Goal: Task Accomplishment & Management: Manage account settings

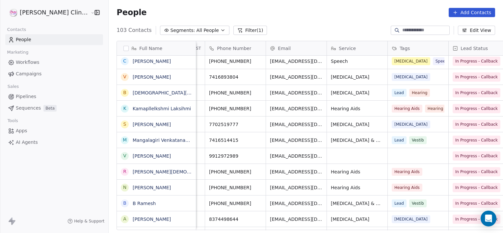
scroll to position [0, 113]
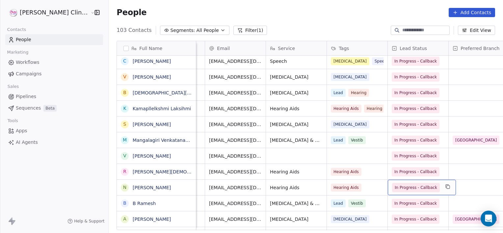
click at [396, 188] on span "In Progress - Callback" at bounding box center [416, 187] width 42 height 7
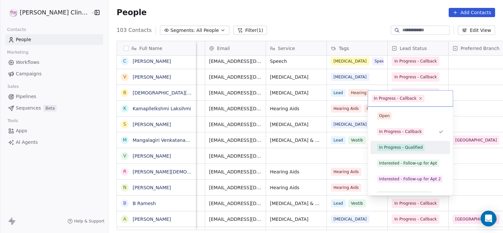
click at [407, 147] on div "In Progress - Qualified" at bounding box center [400, 148] width 43 height 6
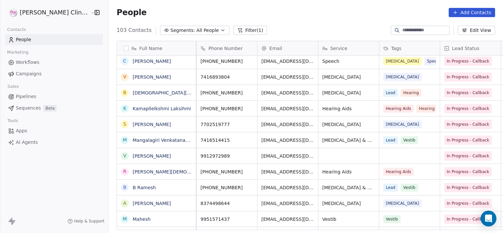
scroll to position [0, 0]
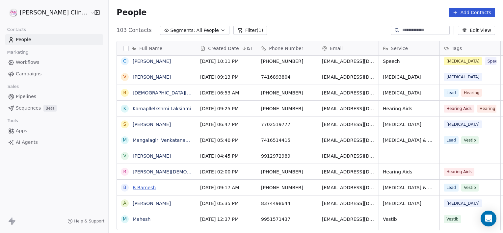
click at [133, 188] on link "B Ramesh" at bounding box center [144, 187] width 23 height 5
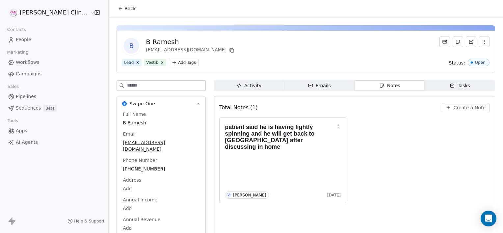
click at [459, 105] on span "Create a Note" at bounding box center [470, 107] width 32 height 7
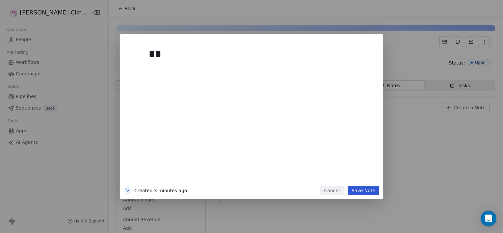
click at [402, 84] on div "** V Created 3 minutes ago Cancel Save Note" at bounding box center [251, 116] width 503 height 233
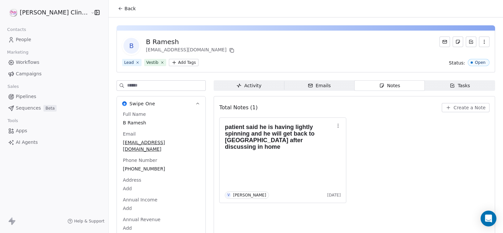
scroll to position [15, 0]
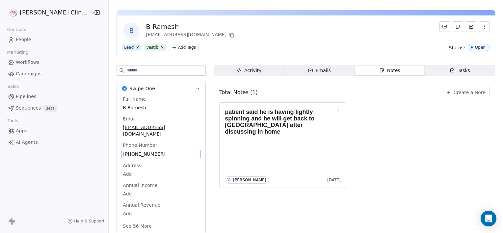
drag, startPoint x: 136, startPoint y: 161, endPoint x: 119, endPoint y: 164, distance: 17.7
click at [121, 164] on div "Full Name B Ramesh Email rameshbanoth754@gmail.com Phone Number +917661038209 A…" at bounding box center [160, 163] width 79 height 135
click at [141, 151] on span "[PHONE_NUMBER]" at bounding box center [161, 154] width 76 height 7
drag, startPoint x: 140, startPoint y: 150, endPoint x: 114, endPoint y: 149, distance: 26.1
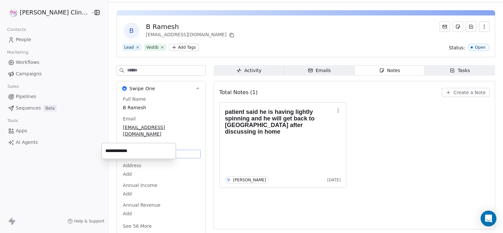
click at [114, 149] on input "**********" at bounding box center [138, 151] width 71 height 13
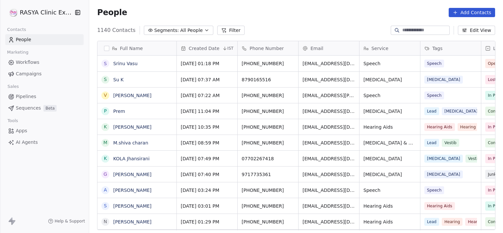
scroll to position [200, 409]
click at [217, 27] on button "Filter" at bounding box center [230, 30] width 27 height 9
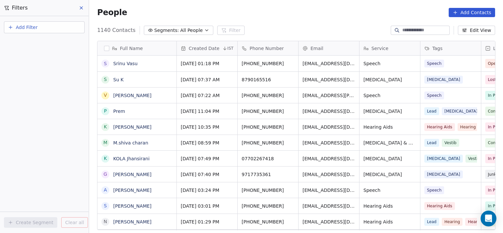
click at [44, 33] on button "Add Filter" at bounding box center [44, 27] width 81 height 12
click at [44, 33] on html "RASYA Clinic External Contacts People Marketing Workflows Campaigns Sales Pipel…" at bounding box center [251, 116] width 503 height 233
click at [39, 43] on span "Contact properties" at bounding box center [32, 42] width 43 height 7
type input "****"
click at [22, 69] on span "Lead Status" at bounding box center [24, 66] width 27 height 7
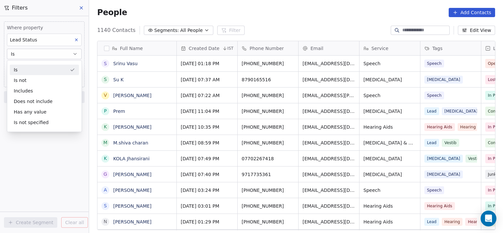
click at [22, 69] on div "Is" at bounding box center [44, 70] width 69 height 11
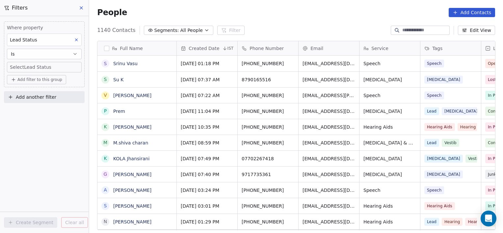
click at [22, 69] on body "RASYA Clinic External Contacts People Marketing Workflows Campaigns Sales Pipel…" at bounding box center [251, 116] width 503 height 233
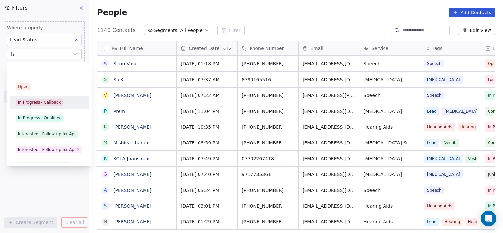
click at [34, 102] on div "In Progress - Callback" at bounding box center [39, 102] width 43 height 6
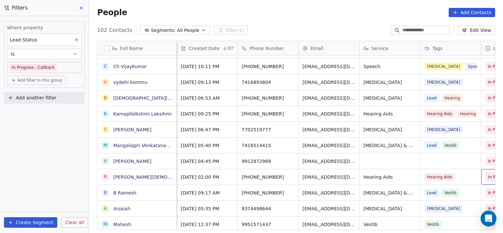
scroll to position [0, 52]
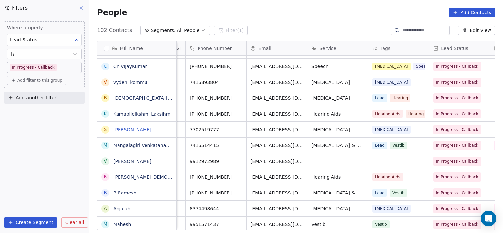
click at [142, 128] on link "[PERSON_NAME]" at bounding box center [132, 129] width 38 height 5
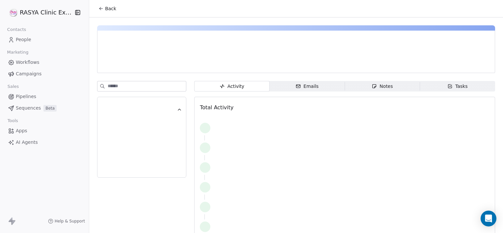
click at [372, 87] on icon "button" at bounding box center [374, 86] width 5 height 5
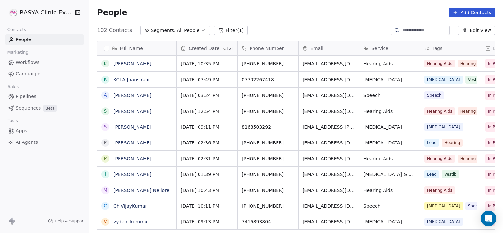
scroll to position [200, 409]
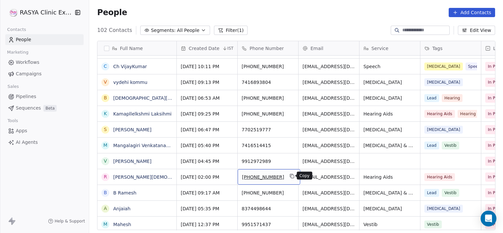
click at [291, 178] on icon "grid" at bounding box center [291, 176] width 5 height 5
click at [291, 178] on input "**********" at bounding box center [268, 176] width 58 height 13
click at [249, 177] on input "**********" at bounding box center [268, 176] width 58 height 13
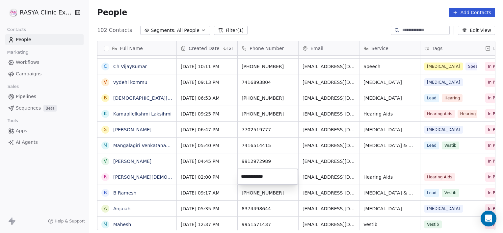
click at [249, 177] on input "**********" at bounding box center [268, 176] width 58 height 13
click at [253, 180] on input "**********" at bounding box center [268, 176] width 58 height 13
type input "**********"
drag, startPoint x: 278, startPoint y: 175, endPoint x: 250, endPoint y: 176, distance: 27.7
click at [250, 174] on input "**********" at bounding box center [268, 176] width 58 height 13
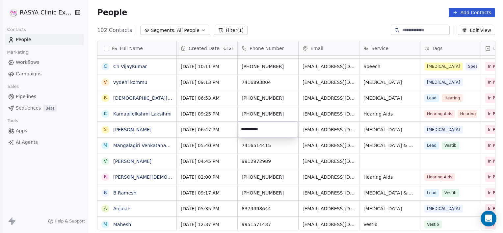
drag, startPoint x: 282, startPoint y: 130, endPoint x: 239, endPoint y: 128, distance: 42.5
click at [239, 129] on input "**********" at bounding box center [268, 129] width 58 height 13
click at [286, 113] on html "RASYA Clinic External Contacts People Marketing Workflows Campaigns Sales Pipel…" at bounding box center [251, 116] width 503 height 233
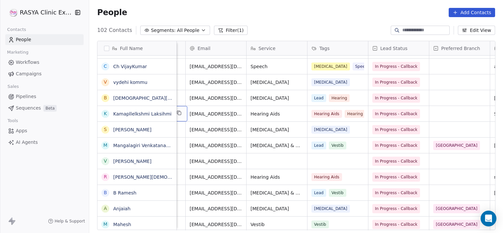
scroll to position [0, 61]
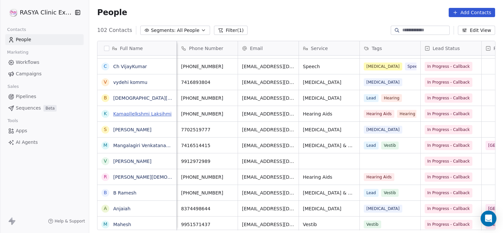
click at [136, 111] on link "Kamapllelkshmi Laksihmi" at bounding box center [142, 113] width 58 height 5
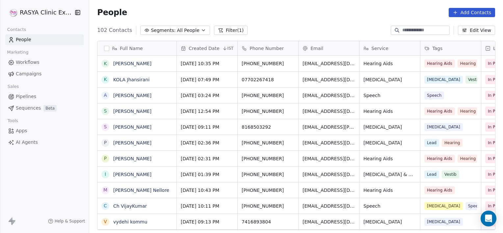
scroll to position [200, 409]
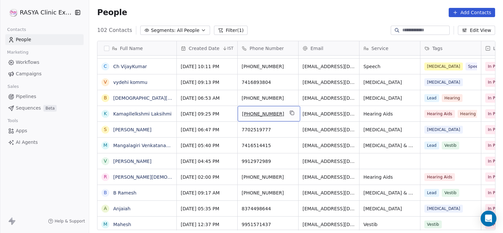
drag, startPoint x: 277, startPoint y: 112, endPoint x: 263, endPoint y: 115, distance: 14.3
drag, startPoint x: 275, startPoint y: 112, endPoint x: 262, endPoint y: 114, distance: 13.3
click at [262, 114] on span "[PHONE_NUMBER]" at bounding box center [263, 114] width 42 height 7
click at [277, 114] on span "[PHONE_NUMBER]" at bounding box center [263, 114] width 42 height 7
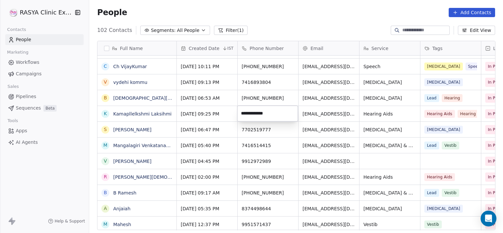
drag, startPoint x: 279, startPoint y: 111, endPoint x: 248, endPoint y: 114, distance: 31.1
click at [248, 114] on input "**********" at bounding box center [268, 113] width 58 height 13
click at [169, 95] on html "RASYA Clinic External Contacts People Marketing Workflows Campaigns Sales Pipel…" at bounding box center [251, 116] width 503 height 233
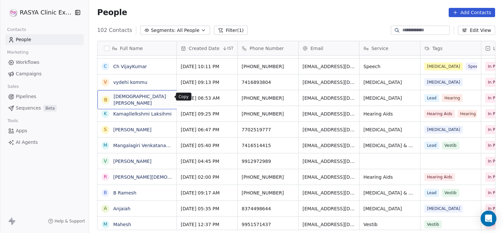
click at [186, 95] on icon "grid" at bounding box center [187, 96] width 3 height 3
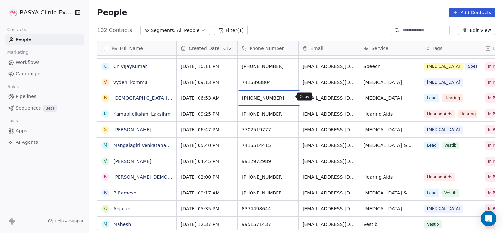
click at [291, 96] on icon "grid" at bounding box center [292, 97] width 3 height 3
drag, startPoint x: 278, startPoint y: 96, endPoint x: 260, endPoint y: 100, distance: 18.5
drag, startPoint x: 277, startPoint y: 97, endPoint x: 257, endPoint y: 103, distance: 20.8
click at [258, 102] on div "[PHONE_NUMBER]" at bounding box center [269, 97] width 63 height 15
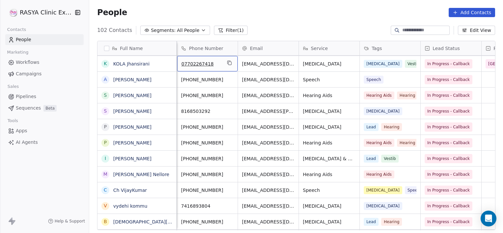
scroll to position [0, 0]
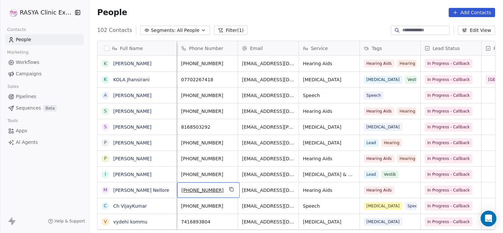
drag, startPoint x: 218, startPoint y: 188, endPoint x: 197, endPoint y: 189, distance: 21.4
drag, startPoint x: 214, startPoint y: 190, endPoint x: 197, endPoint y: 184, distance: 17.6
click at [197, 184] on div "[PHONE_NUMBER]" at bounding box center [208, 189] width 63 height 15
drag, startPoint x: 216, startPoint y: 190, endPoint x: 208, endPoint y: 189, distance: 8.2
click at [208, 189] on span "[PHONE_NUMBER]" at bounding box center [202, 190] width 42 height 7
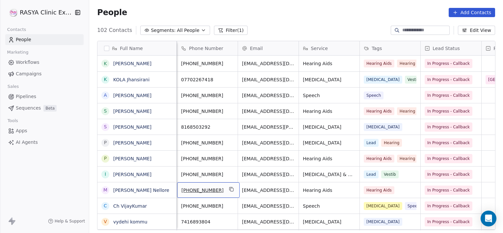
drag, startPoint x: 214, startPoint y: 190, endPoint x: 197, endPoint y: 187, distance: 18.0
click at [197, 187] on span "[PHONE_NUMBER]" at bounding box center [202, 190] width 42 height 7
click at [215, 189] on span "[PHONE_NUMBER]" at bounding box center [202, 190] width 42 height 7
click at [215, 188] on input "**********" at bounding box center [207, 190] width 58 height 13
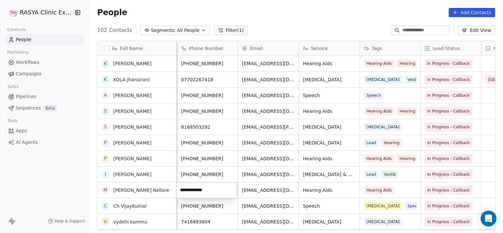
drag, startPoint x: 214, startPoint y: 186, endPoint x: 189, endPoint y: 187, distance: 25.0
click at [189, 187] on input "**********" at bounding box center [207, 190] width 58 height 13
click at [158, 179] on html "RASYA Clinic External Contacts People Marketing Workflows Campaigns Sales Pipel…" at bounding box center [251, 116] width 503 height 233
click at [124, 173] on link "[PERSON_NAME]" at bounding box center [132, 174] width 38 height 5
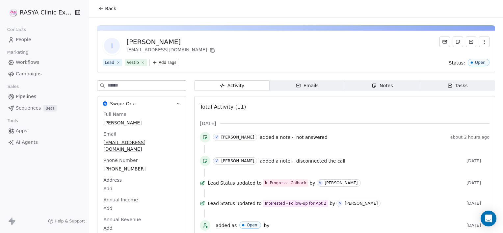
click at [391, 83] on span "Notes Notes" at bounding box center [382, 85] width 75 height 11
click at [109, 13] on button "Back" at bounding box center [107, 9] width 26 height 12
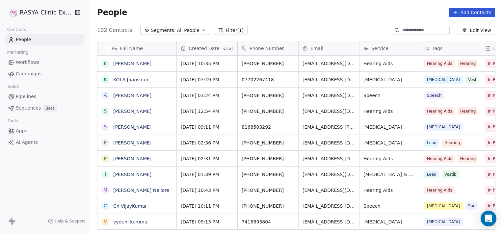
scroll to position [200, 409]
click at [132, 109] on link "[PERSON_NAME]" at bounding box center [132, 111] width 38 height 5
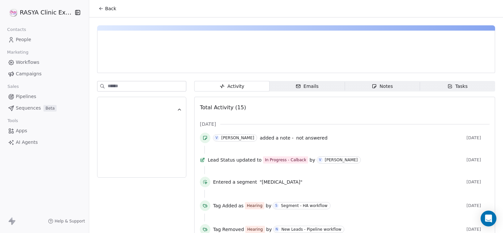
click at [353, 81] on span "Notes Notes" at bounding box center [382, 86] width 75 height 11
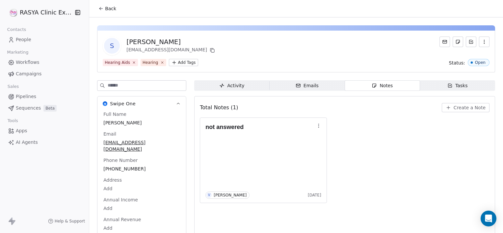
click at [108, 8] on span "Back" at bounding box center [110, 8] width 11 height 7
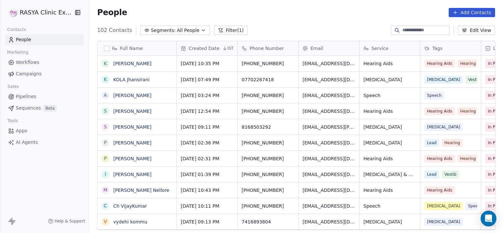
scroll to position [200, 409]
click at [122, 96] on link "[PERSON_NAME]" at bounding box center [132, 95] width 38 height 5
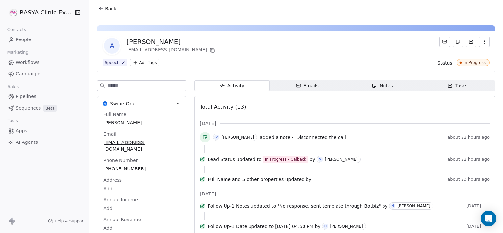
click at [372, 86] on icon "button" at bounding box center [374, 85] width 5 height 5
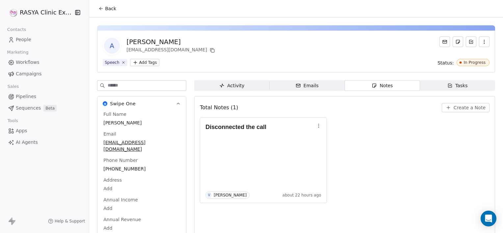
click at [108, 12] on button "Back" at bounding box center [107, 9] width 26 height 12
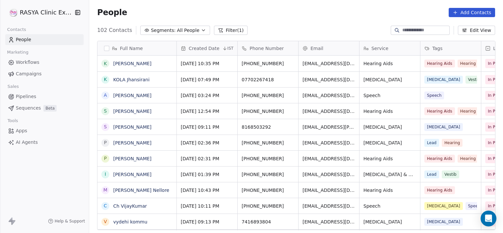
scroll to position [200, 409]
click at [135, 65] on link "[PERSON_NAME]" at bounding box center [132, 63] width 38 height 5
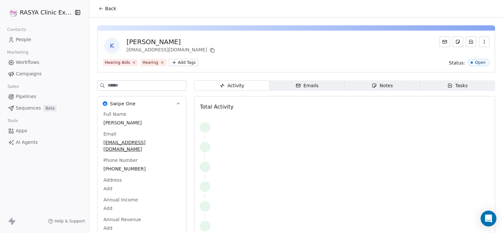
click at [358, 83] on span "Notes Notes" at bounding box center [382, 85] width 75 height 11
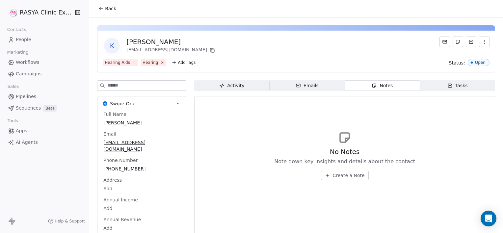
click at [198, 135] on div "No Notes Note down key insights and details about the contact Create a Note" at bounding box center [344, 170] width 301 height 148
click at [105, 11] on span "Back" at bounding box center [110, 8] width 11 height 7
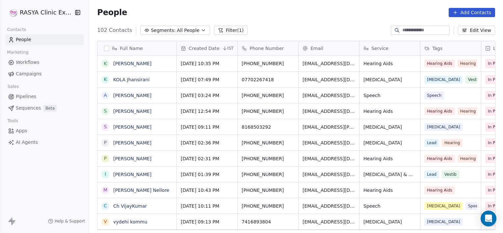
scroll to position [200, 409]
click at [229, 31] on button "Filter (1)" at bounding box center [231, 30] width 34 height 9
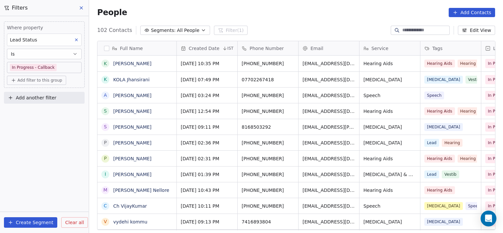
click at [69, 223] on span "Clear all" at bounding box center [74, 222] width 19 height 7
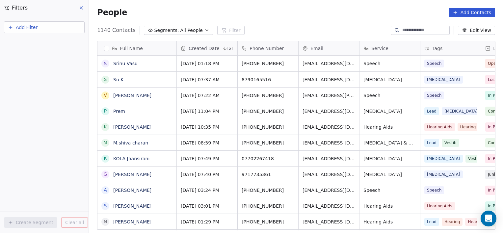
click at [83, 4] on button at bounding box center [82, 7] width 10 height 9
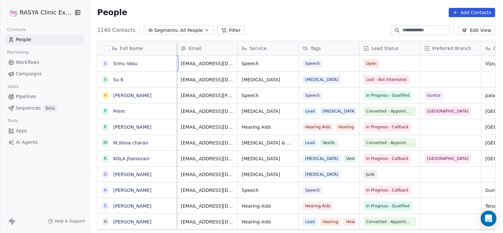
scroll to position [0, 61]
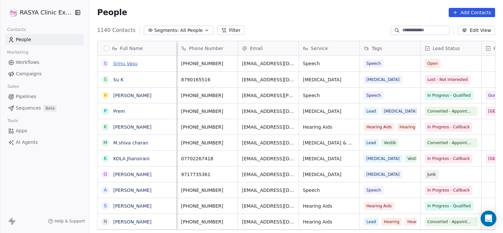
click at [125, 63] on link "Srinu Vasu" at bounding box center [125, 63] width 24 height 5
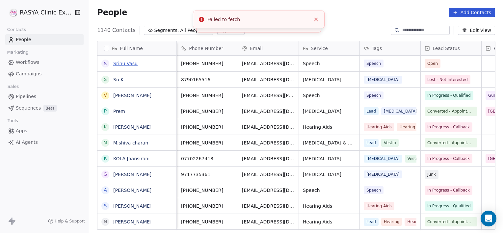
click at [126, 65] on link "Srinu Vasu" at bounding box center [125, 63] width 24 height 5
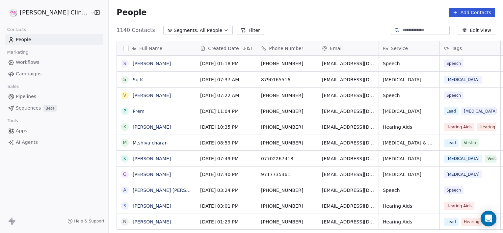
scroll to position [200, 409]
click at [133, 61] on link "Srinu Vasu" at bounding box center [152, 63] width 38 height 5
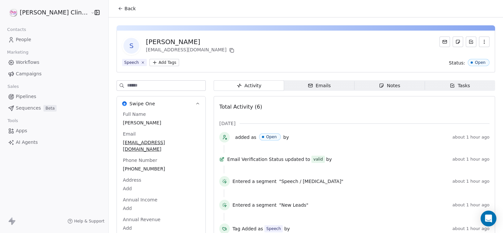
click at [368, 88] on span "Notes Notes" at bounding box center [390, 85] width 70 height 11
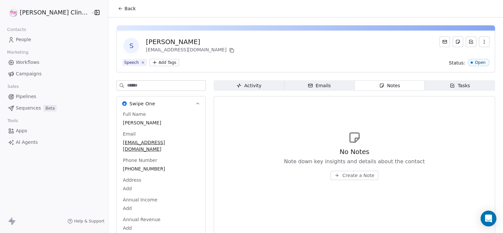
click at [342, 178] on span "Create a Note" at bounding box center [358, 175] width 32 height 7
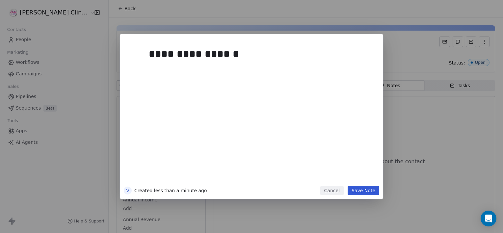
click at [336, 178] on div "**********" at bounding box center [261, 113] width 225 height 140
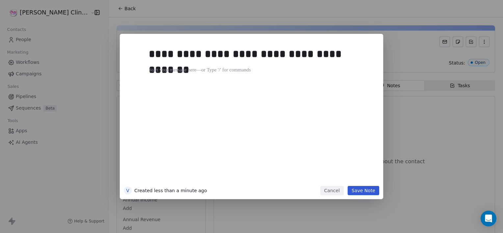
click at [336, 177] on div "**********" at bounding box center [261, 113] width 225 height 140
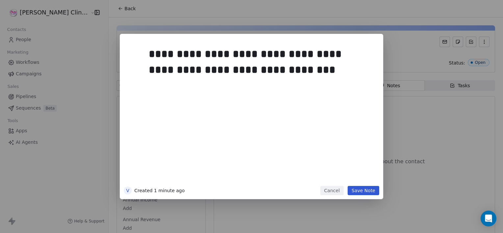
click at [354, 189] on button "Save Note" at bounding box center [364, 190] width 32 height 9
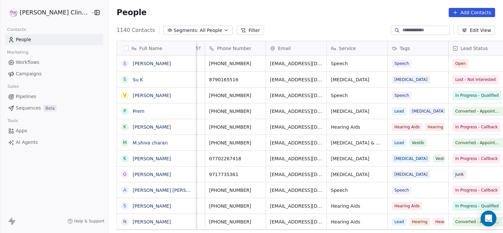
scroll to position [0, 113]
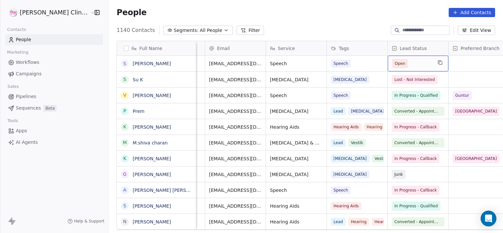
click at [403, 69] on div "Open" at bounding box center [418, 64] width 61 height 16
click at [388, 68] on div "Open" at bounding box center [418, 64] width 61 height 16
click at [395, 62] on span "Open" at bounding box center [400, 63] width 11 height 7
click at [395, 63] on span "Open" at bounding box center [400, 63] width 11 height 7
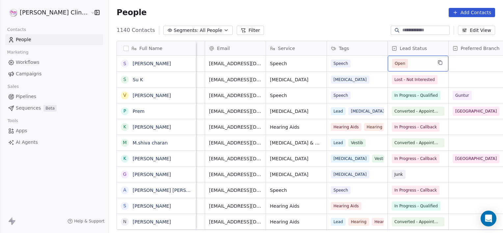
click at [395, 63] on span "Open" at bounding box center [400, 63] width 11 height 7
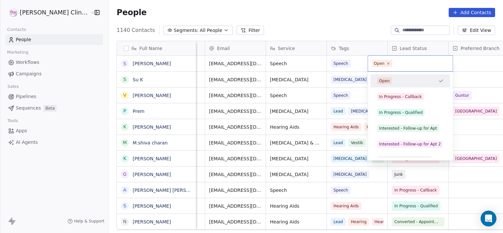
click at [383, 63] on div "Open" at bounding box center [379, 64] width 11 height 6
click at [392, 96] on div "In Progress - Callback" at bounding box center [400, 97] width 43 height 6
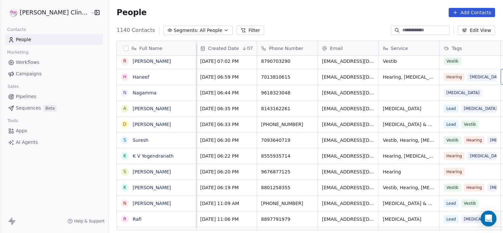
scroll to position [0, 52]
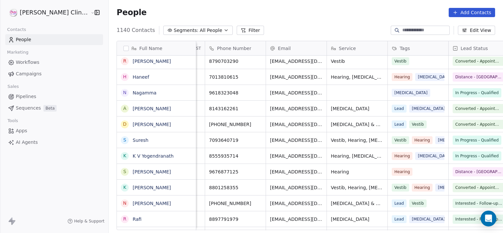
click at [241, 31] on icon at bounding box center [243, 30] width 5 height 5
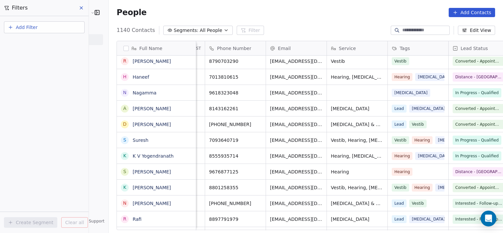
click at [67, 29] on button "Add Filter" at bounding box center [44, 27] width 81 height 12
click at [55, 44] on div "Contact properties" at bounding box center [44, 42] width 67 height 7
type input "****"
click at [29, 67] on span "Lead Status" at bounding box center [24, 66] width 27 height 7
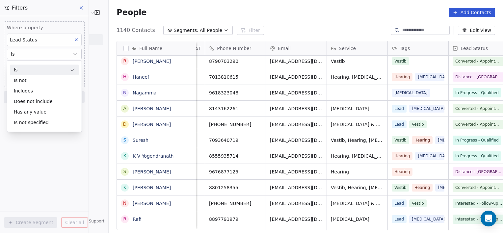
click at [29, 67] on div "Is" at bounding box center [44, 70] width 69 height 11
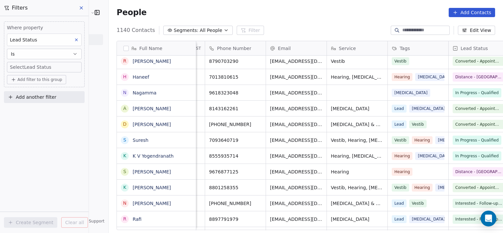
click at [40, 67] on body "RASYA Clinic External Contacts People Marketing Workflows Campaigns Sales Pipel…" at bounding box center [251, 116] width 503 height 233
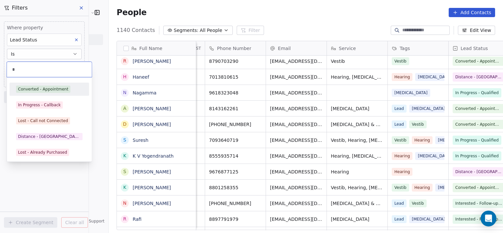
type input "*"
click at [35, 91] on div "Converted - Appointment" at bounding box center [43, 89] width 50 height 6
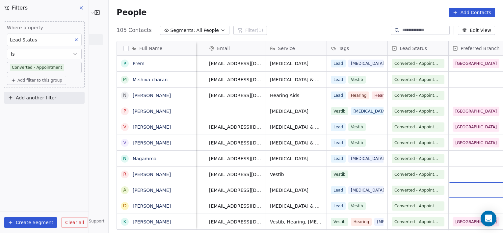
scroll to position [0, 174]
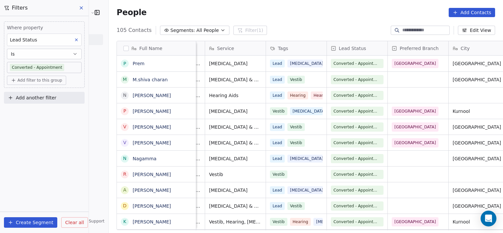
click at [66, 66] on body "RASYA Clinic External Contacts People Marketing Workflows Campaigns Sales Pipel…" at bounding box center [251, 116] width 503 height 233
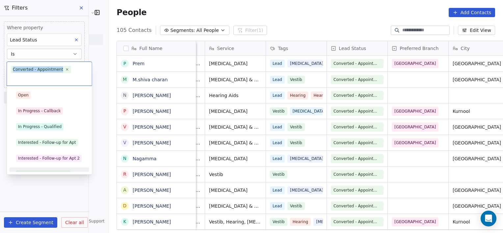
scroll to position [9, 0]
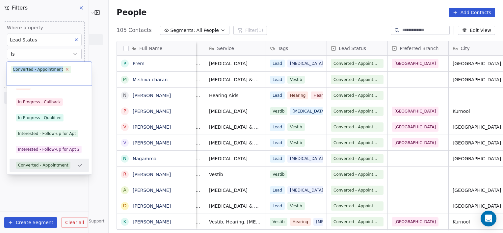
click at [66, 68] on icon at bounding box center [67, 69] width 4 height 4
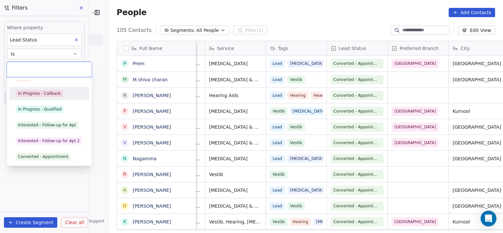
click at [41, 93] on div "In Progress - Callback" at bounding box center [39, 94] width 43 height 6
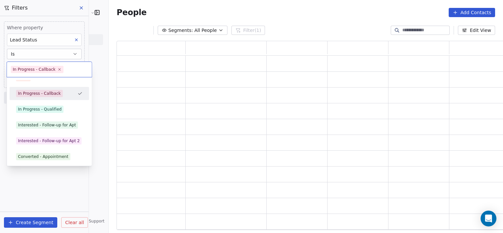
scroll to position [184, 393]
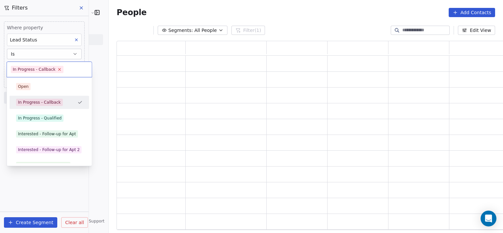
click at [57, 68] on icon at bounding box center [59, 69] width 4 height 4
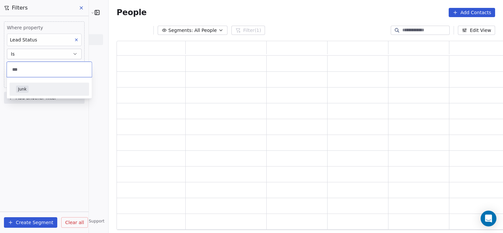
type input "***"
click at [17, 92] on span "Junk" at bounding box center [22, 89] width 13 height 7
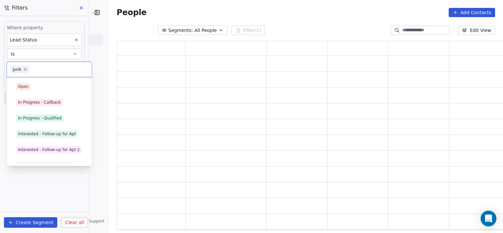
click at [47, 69] on body "RASYA Clinic External Contacts People Marketing Workflows Campaigns Sales Pipel…" at bounding box center [251, 116] width 503 height 233
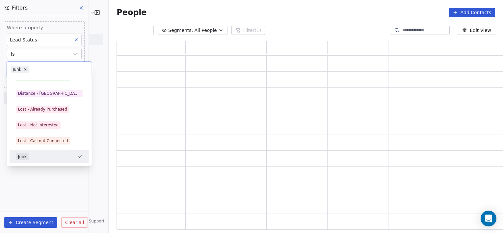
click at [38, 175] on html "RASYA Clinic External Contacts People Marketing Workflows Campaigns Sales Pipel…" at bounding box center [251, 116] width 503 height 233
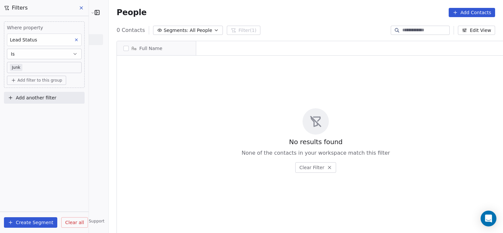
scroll to position [200, 409]
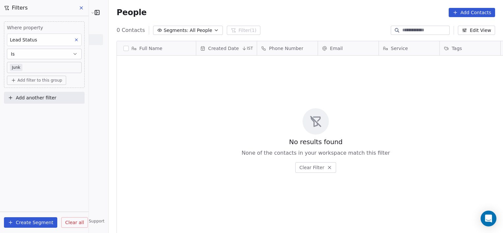
click at [60, 42] on div "Lead Status" at bounding box center [44, 40] width 75 height 13
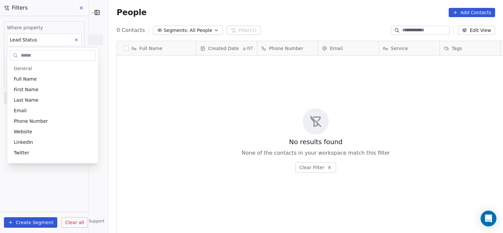
scroll to position [378, 0]
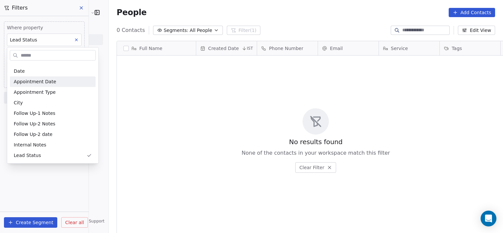
click at [108, 86] on html "RASYA Clinic External Contacts People Marketing Workflows Campaigns Sales Pipel…" at bounding box center [251, 116] width 503 height 233
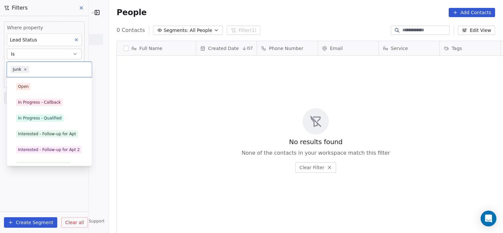
click at [39, 63] on body "RASYA Clinic External Contacts People Marketing Workflows Campaigns Sales Pipel…" at bounding box center [251, 116] width 503 height 233
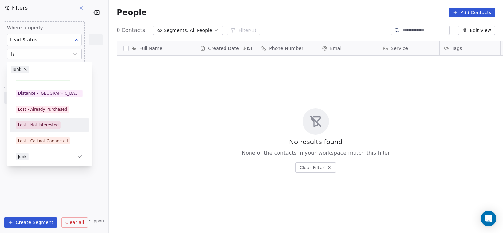
click at [27, 121] on span "Lost - Not Interested" at bounding box center [38, 124] width 44 height 7
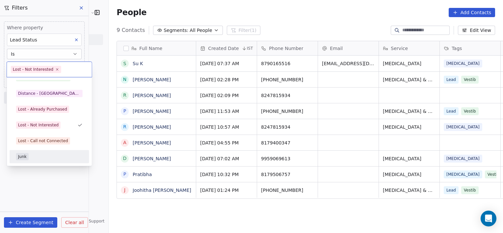
click at [24, 156] on div "Junk" at bounding box center [22, 157] width 9 height 6
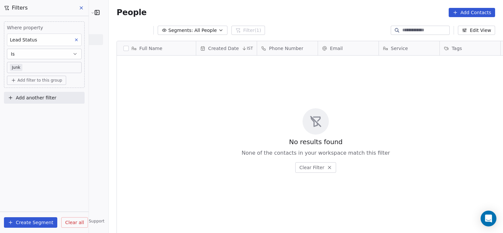
click at [61, 42] on div "Lead Status" at bounding box center [44, 40] width 75 height 13
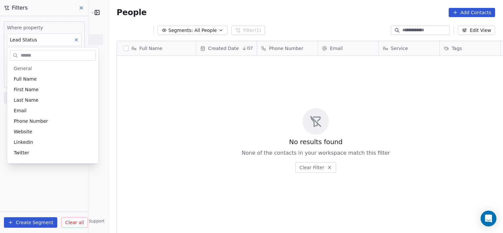
scroll to position [378, 0]
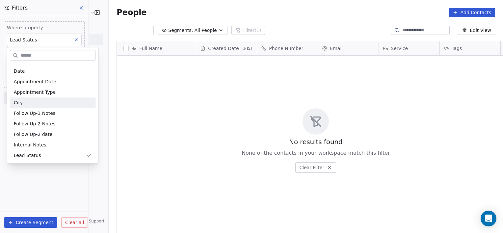
click at [116, 138] on html "RASYA Clinic External Contacts People Marketing Workflows Campaigns Sales Pipel…" at bounding box center [251, 116] width 503 height 233
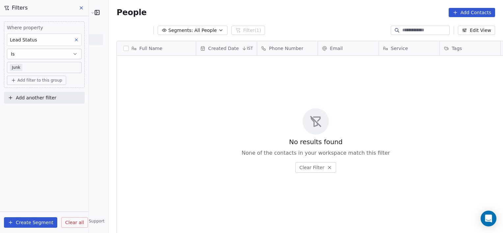
click at [70, 224] on span "Clear all" at bounding box center [74, 222] width 19 height 7
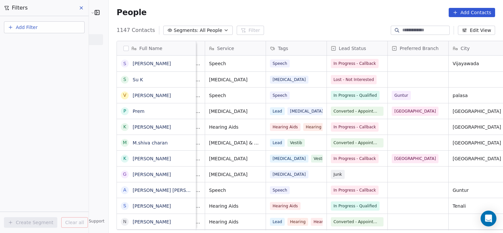
scroll to position [0, 234]
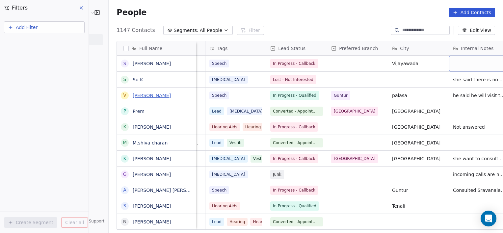
click at [133, 94] on link "[PERSON_NAME]" at bounding box center [152, 95] width 38 height 5
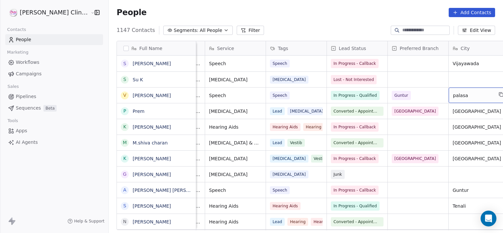
scroll to position [0, 234]
